Goal: Navigation & Orientation: Find specific page/section

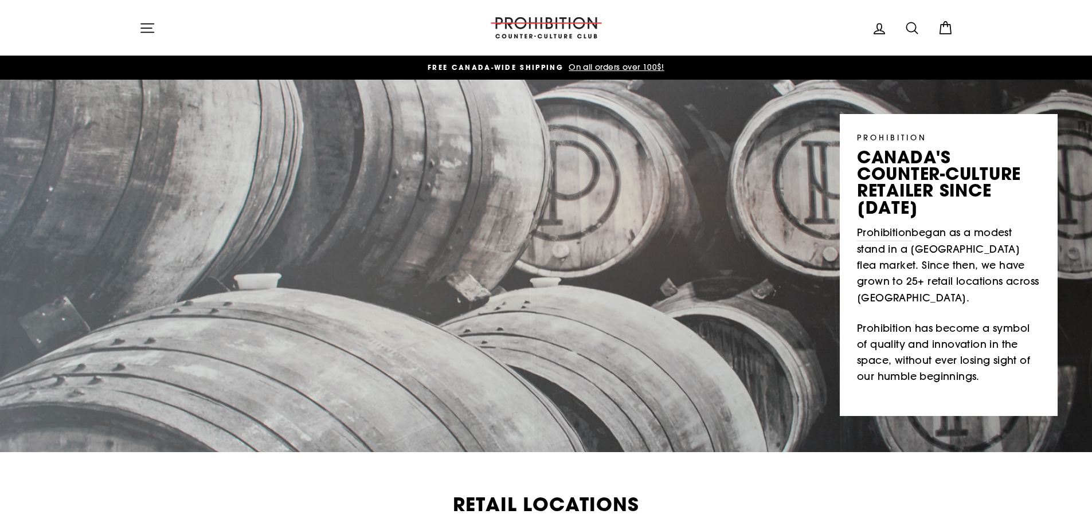
click at [147, 25] on icon "button" at bounding box center [147, 28] width 16 height 16
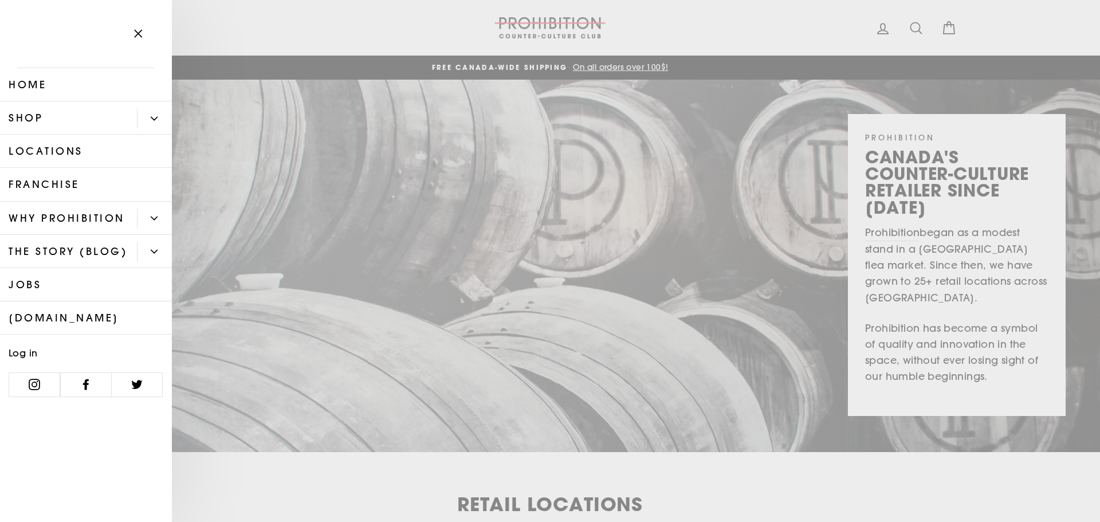
click at [99, 117] on link "Shop" at bounding box center [68, 117] width 137 height 33
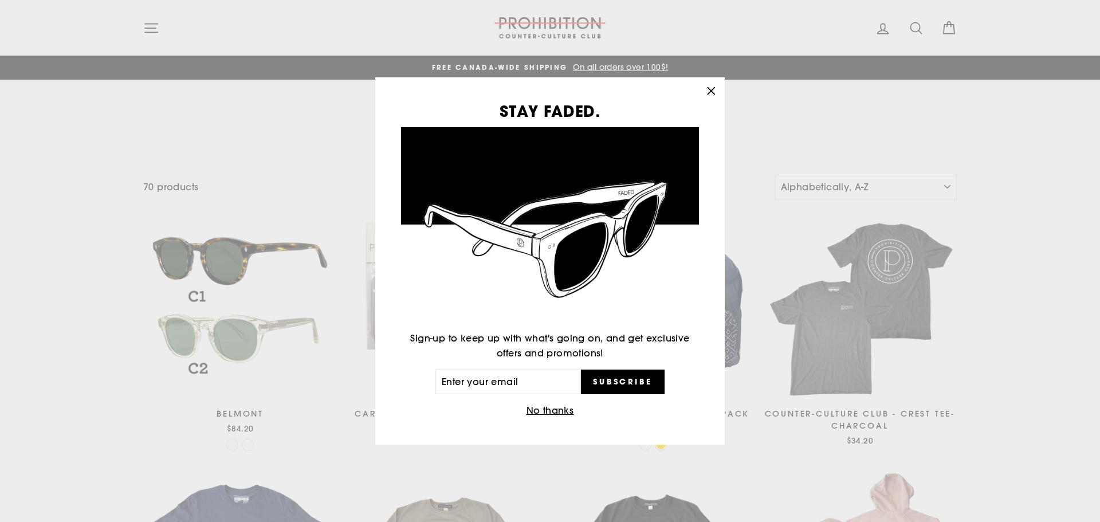
click at [147, 26] on div "STAY FADED. Sign-up to keep up with what's going on, and get exclusive offers a…" at bounding box center [550, 261] width 1100 height 522
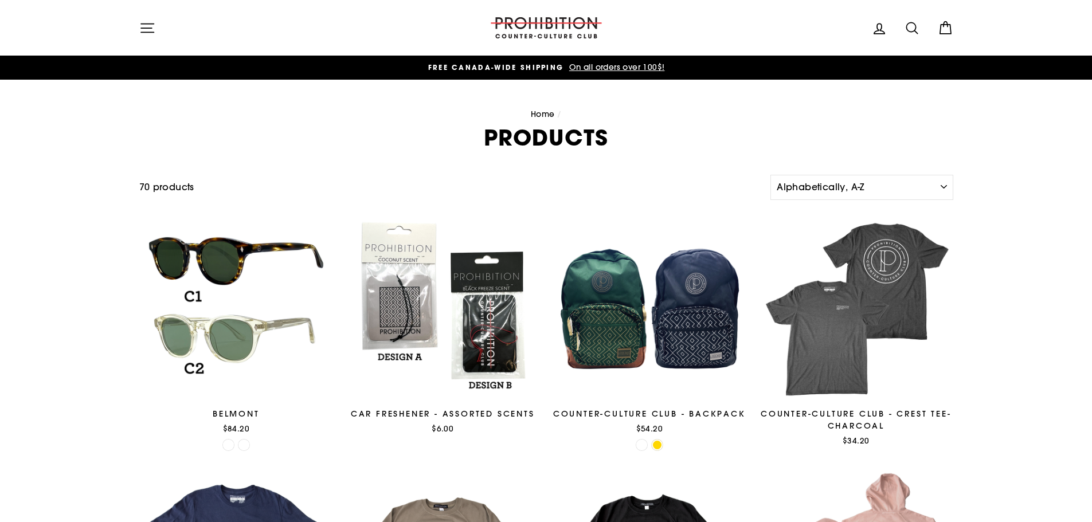
click at [148, 23] on icon "button" at bounding box center [147, 27] width 13 height 9
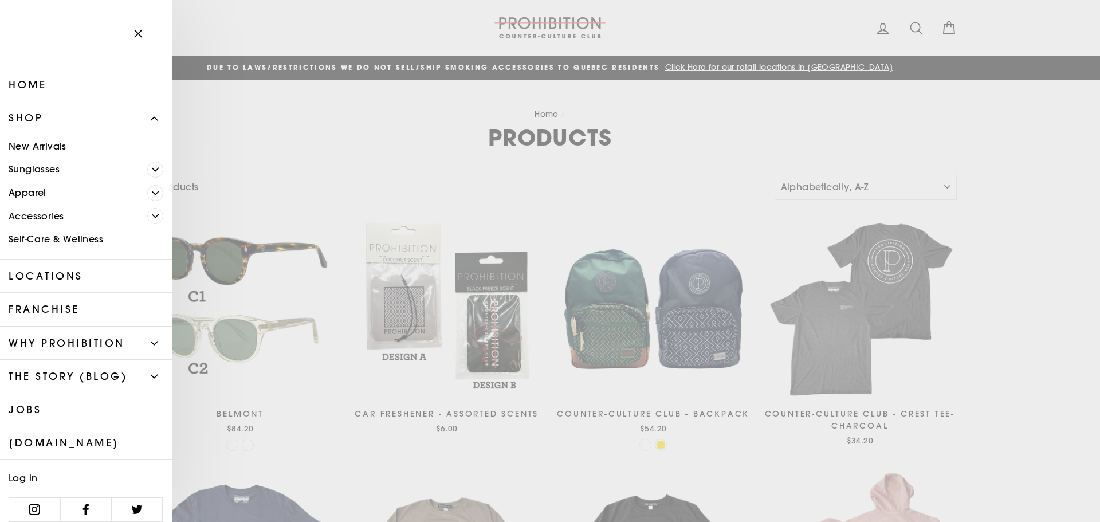
click at [151, 117] on icon "Primary" at bounding box center [154, 118] width 7 height 7
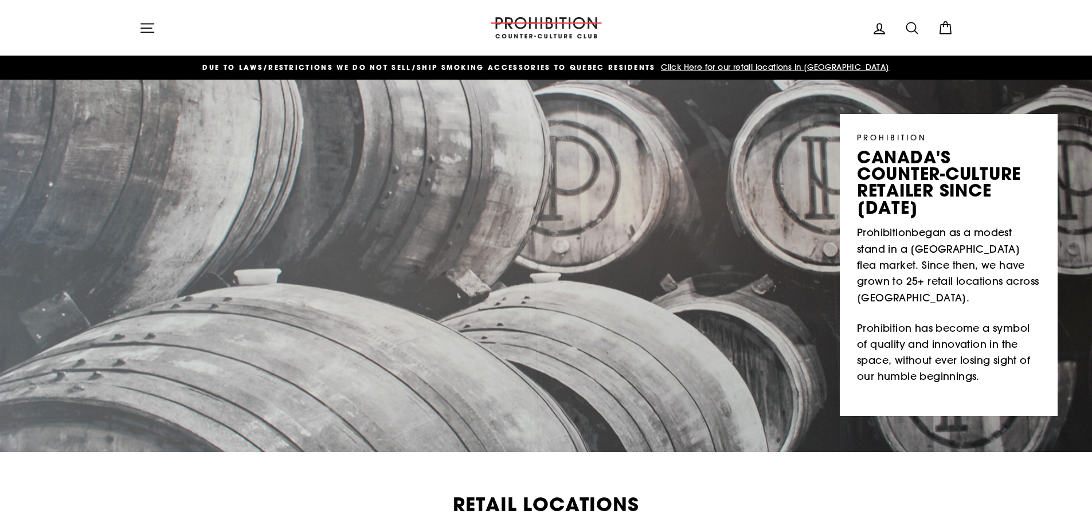
click at [147, 27] on icon "button" at bounding box center [147, 28] width 16 height 16
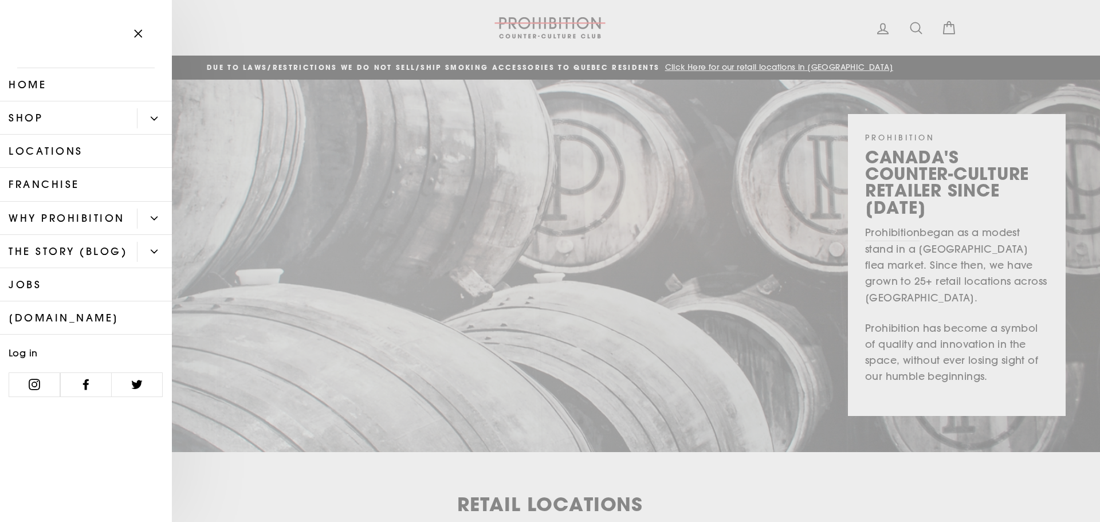
click at [107, 221] on link "WHY PROHIBITION" at bounding box center [68, 218] width 137 height 33
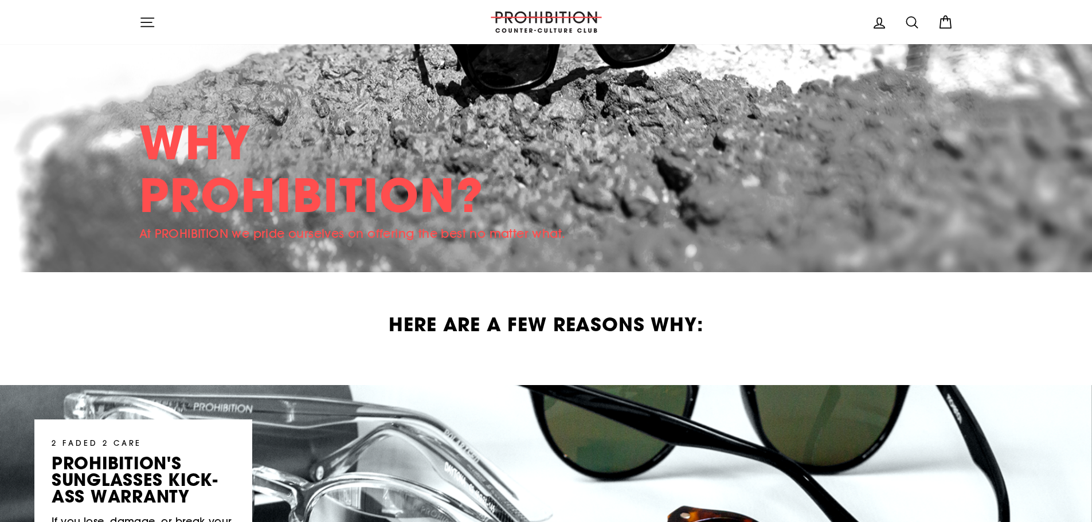
scroll to position [115, 0]
